Goal: Contribute content

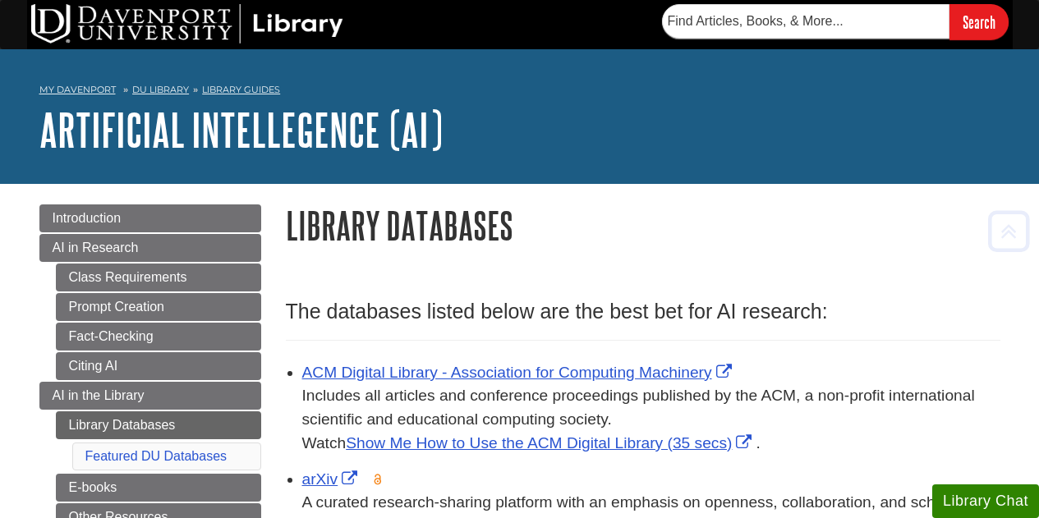
scroll to position [831, 0]
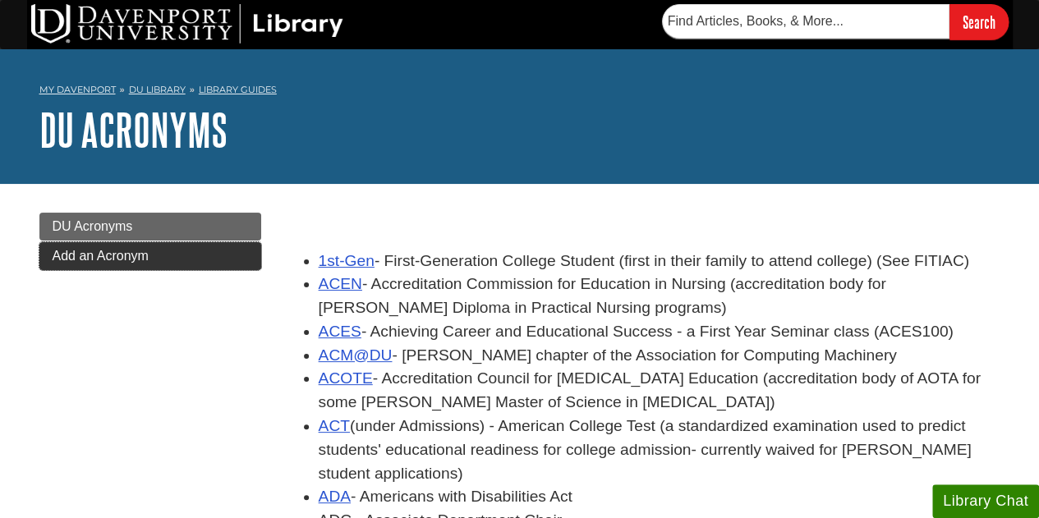
click at [183, 255] on link "Add an Acronym" at bounding box center [150, 256] width 222 height 28
